Goal: Navigation & Orientation: Find specific page/section

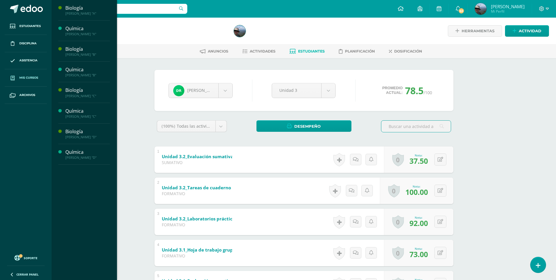
click at [36, 79] on span "Mis cursos" at bounding box center [28, 77] width 19 height 5
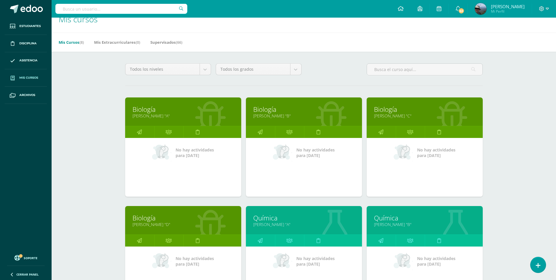
scroll to position [88, 0]
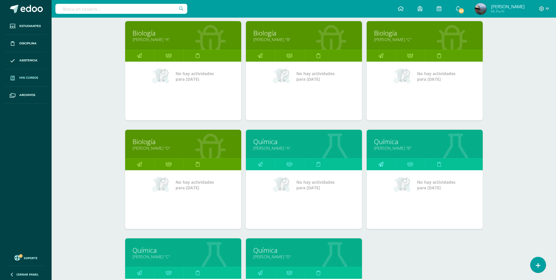
click at [380, 164] on icon at bounding box center [380, 163] width 5 height 11
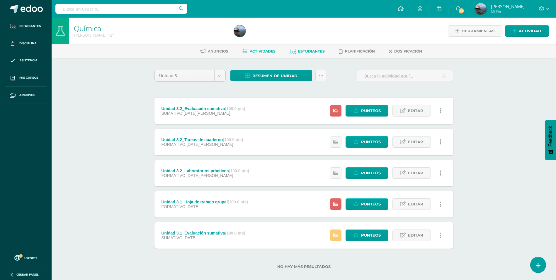
click at [311, 50] on span "Estudiantes" at bounding box center [311, 51] width 27 height 4
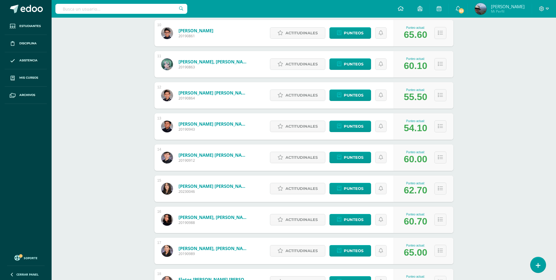
scroll to position [454, 0]
